Goal: Contribute content

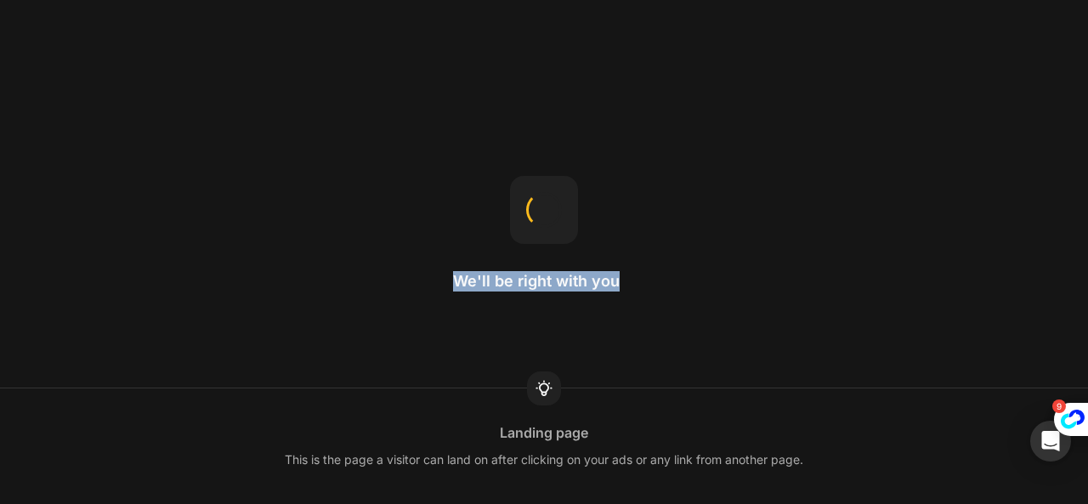
drag, startPoint x: 459, startPoint y: 278, endPoint x: 628, endPoint y: 278, distance: 169.1
click at [628, 278] on h2 "We'll be right with you" at bounding box center [544, 281] width 182 height 20
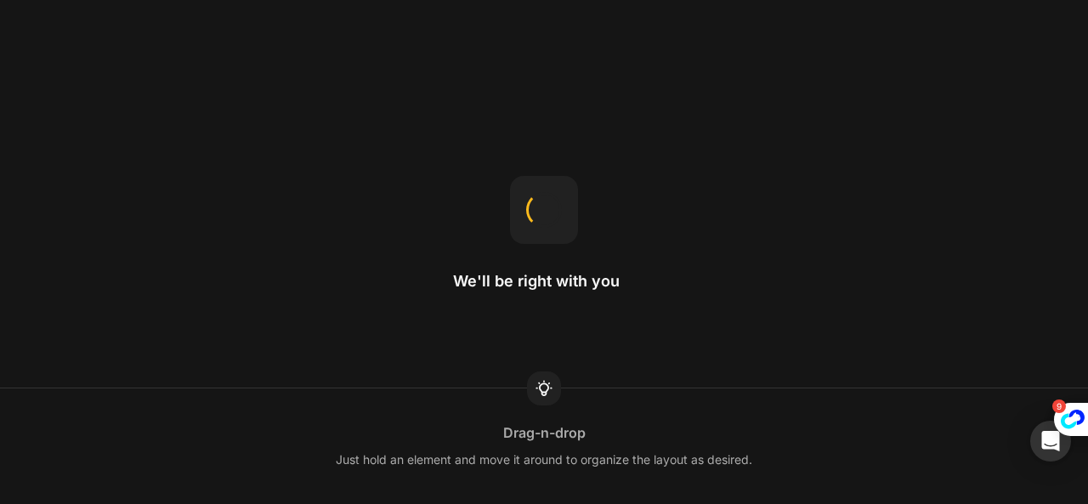
click at [628, 278] on span at bounding box center [626, 281] width 15 height 18
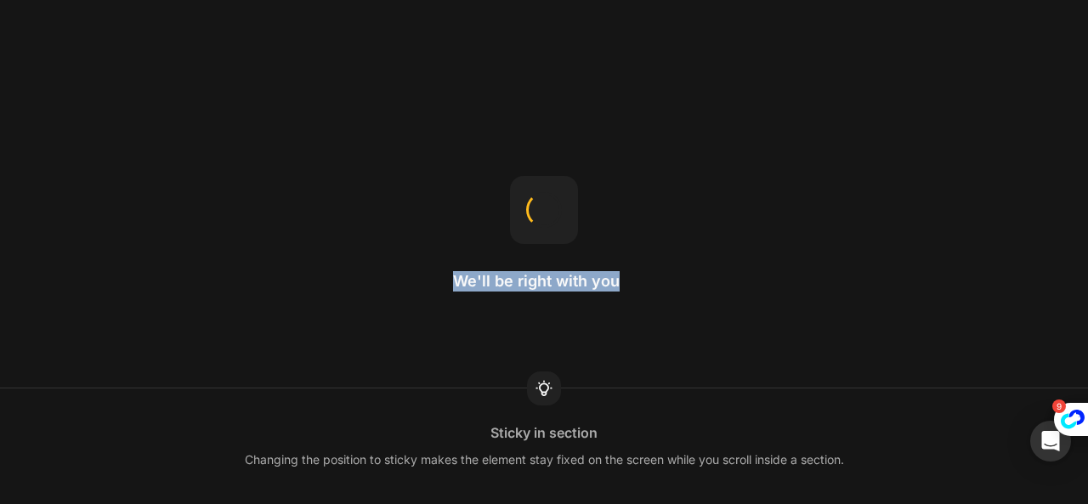
drag, startPoint x: 617, startPoint y: 278, endPoint x: 457, endPoint y: 286, distance: 160.0
click at [457, 286] on h2 "We'll be right with you" at bounding box center [544, 281] width 182 height 20
click at [534, 308] on div "We'll be right with you" at bounding box center [544, 252] width 182 height 153
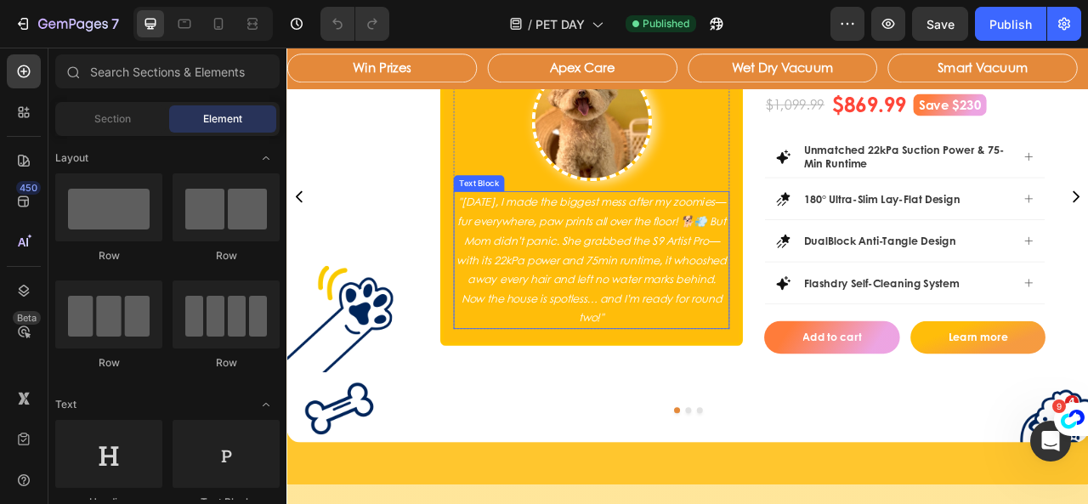
scroll to position [1626, 0]
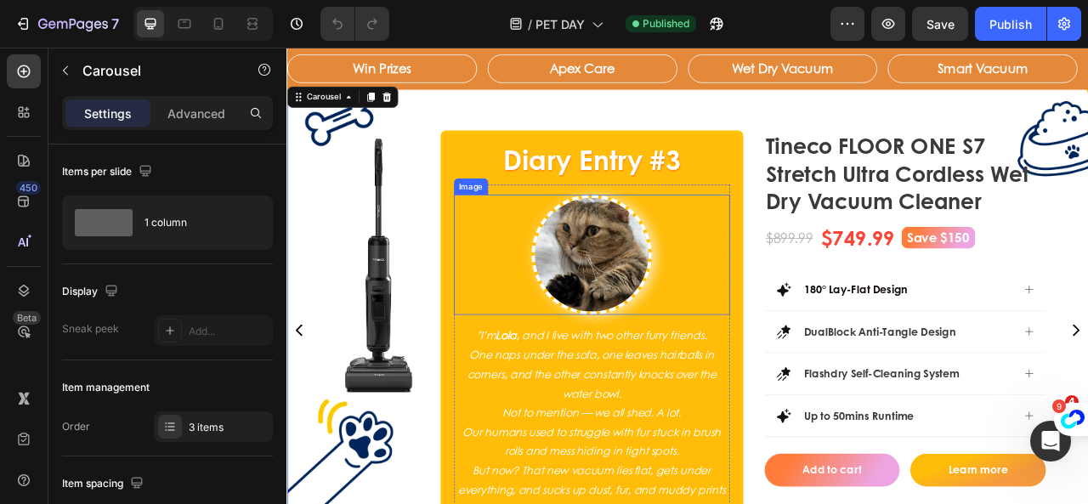
click at [693, 326] on img at bounding box center [673, 311] width 153 height 153
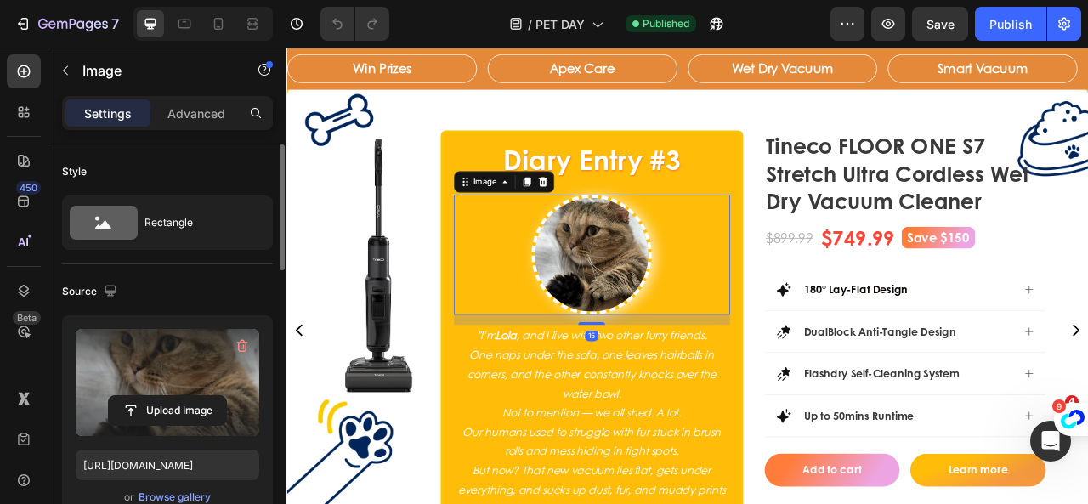
click at [180, 371] on label at bounding box center [168, 382] width 184 height 107
click at [180, 396] on input "file" at bounding box center [167, 410] width 117 height 29
click at [160, 390] on label at bounding box center [168, 382] width 184 height 107
click at [160, 396] on input "file" at bounding box center [167, 410] width 117 height 29
click at [202, 358] on label at bounding box center [168, 382] width 184 height 107
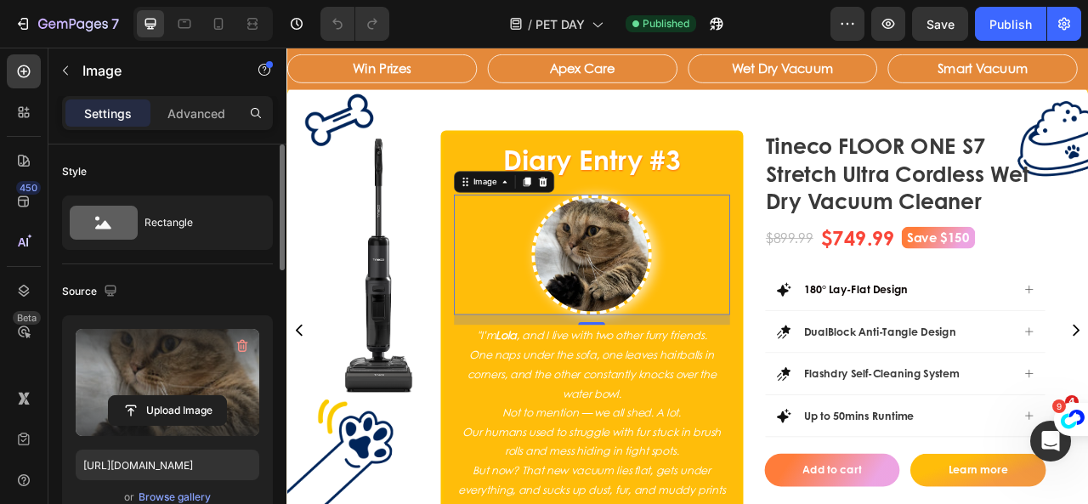
click at [202, 396] on input "file" at bounding box center [167, 410] width 117 height 29
click at [157, 356] on label at bounding box center [168, 382] width 184 height 107
click at [157, 396] on input "file" at bounding box center [167, 410] width 117 height 29
